Goal: Task Accomplishment & Management: Manage account settings

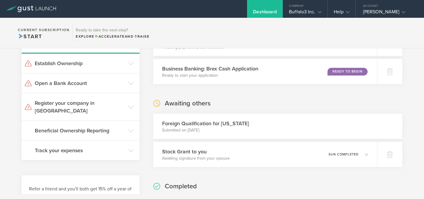
scroll to position [66, 0]
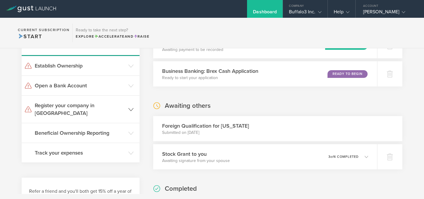
click at [114, 103] on h3 "Register your company in [GEOGRAPHIC_DATA]" at bounding box center [80, 109] width 90 height 15
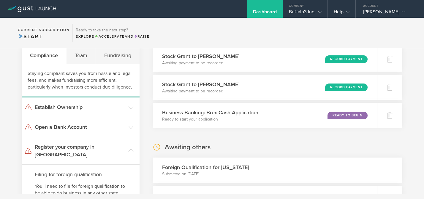
scroll to position [0, 0]
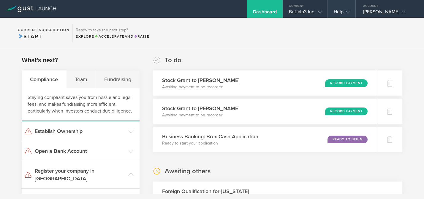
click at [347, 9] on div "Help" at bounding box center [342, 9] width 28 height 18
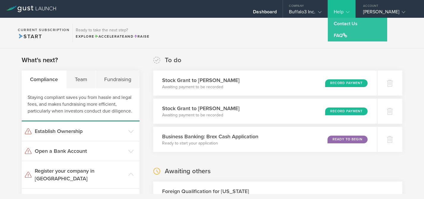
click at [317, 33] on section "Current Subscription Start Ready to take the next step? Explore Accelerate and …" at bounding box center [212, 33] width 424 height 31
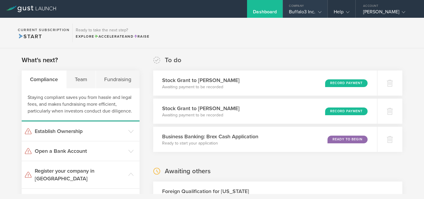
click at [317, 9] on gust-icon at bounding box center [318, 12] width 6 height 6
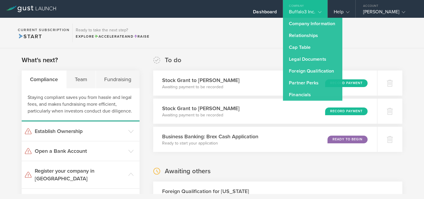
click at [259, 45] on section "Current Subscription Start Ready to take the next step? Explore Accelerate and …" at bounding box center [212, 33] width 424 height 31
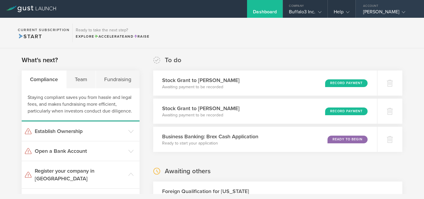
click at [366, 6] on div "Account" at bounding box center [389, 4] width 68 height 9
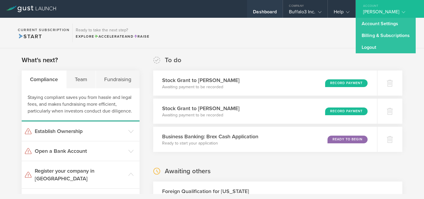
click at [264, 17] on div "Dashboard" at bounding box center [265, 13] width 24 height 9
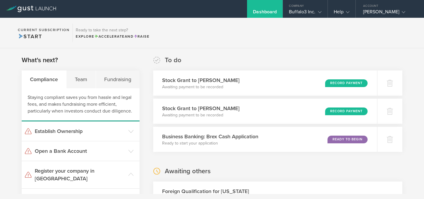
click at [262, 13] on div "Dashboard" at bounding box center [265, 13] width 24 height 9
